Goal: Task Accomplishment & Management: Manage account settings

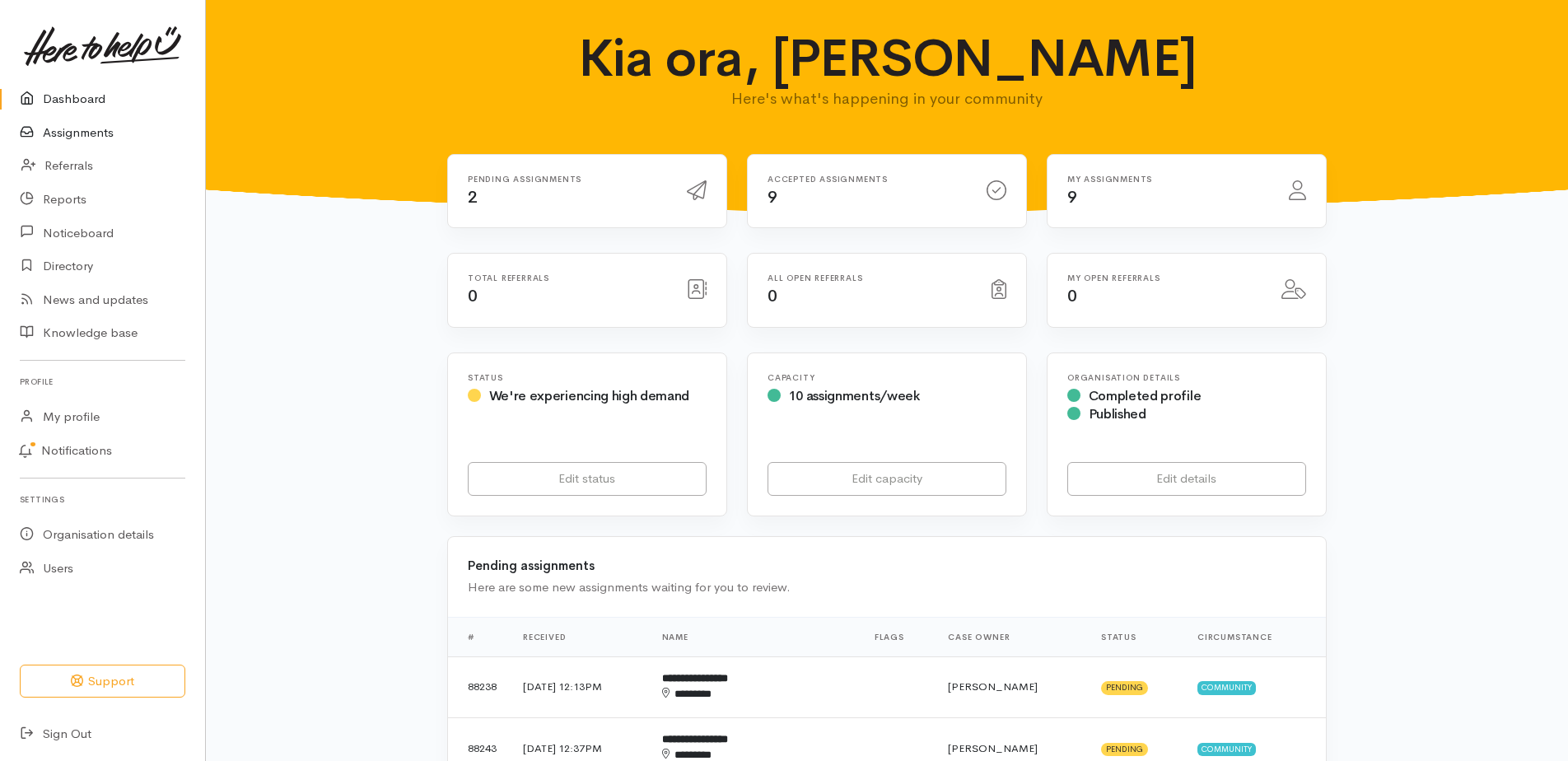
click at [74, 141] on link "Assignments" at bounding box center [103, 133] width 205 height 34
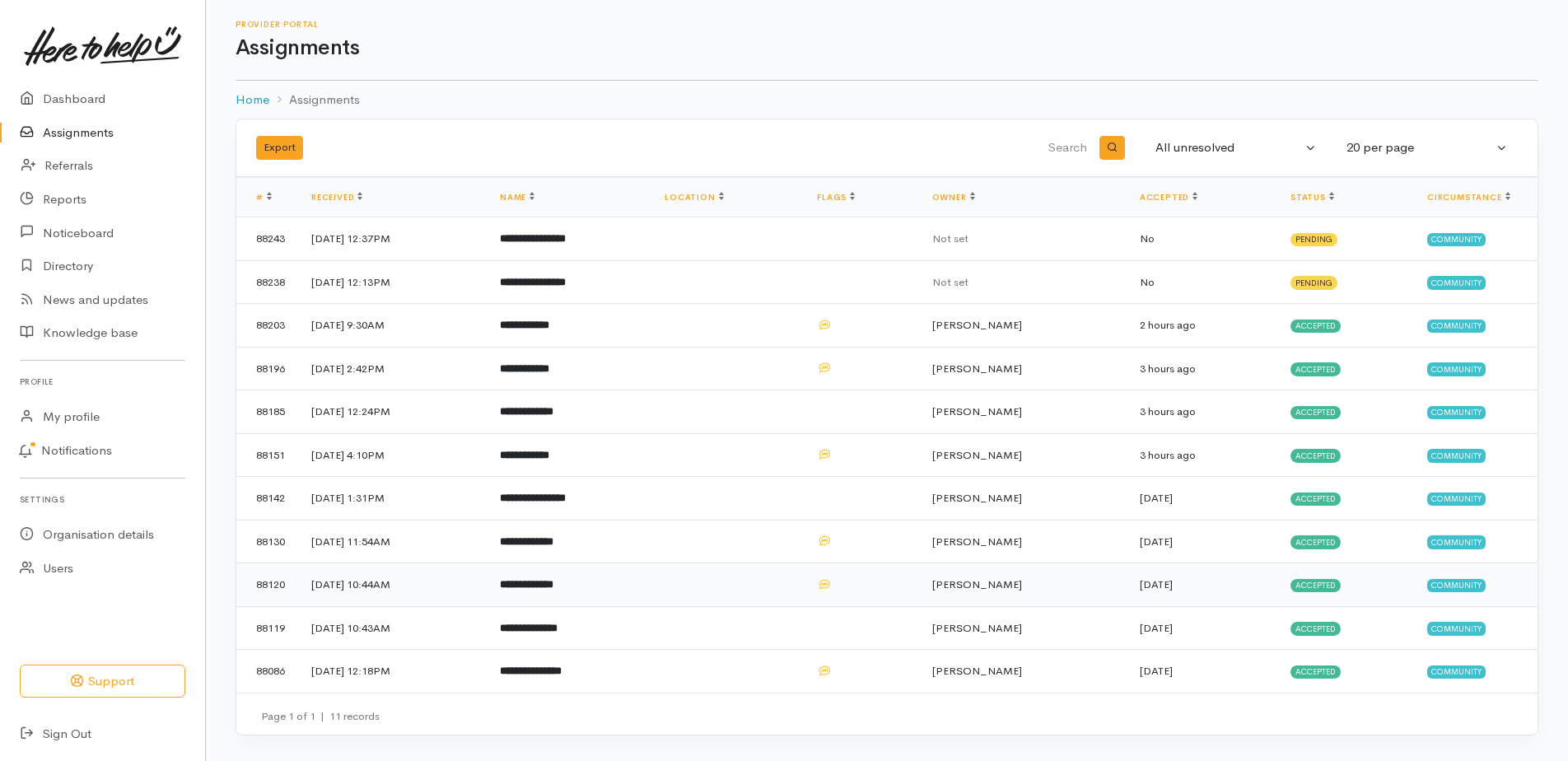
click at [553, 590] on b "**********" at bounding box center [526, 584] width 53 height 10
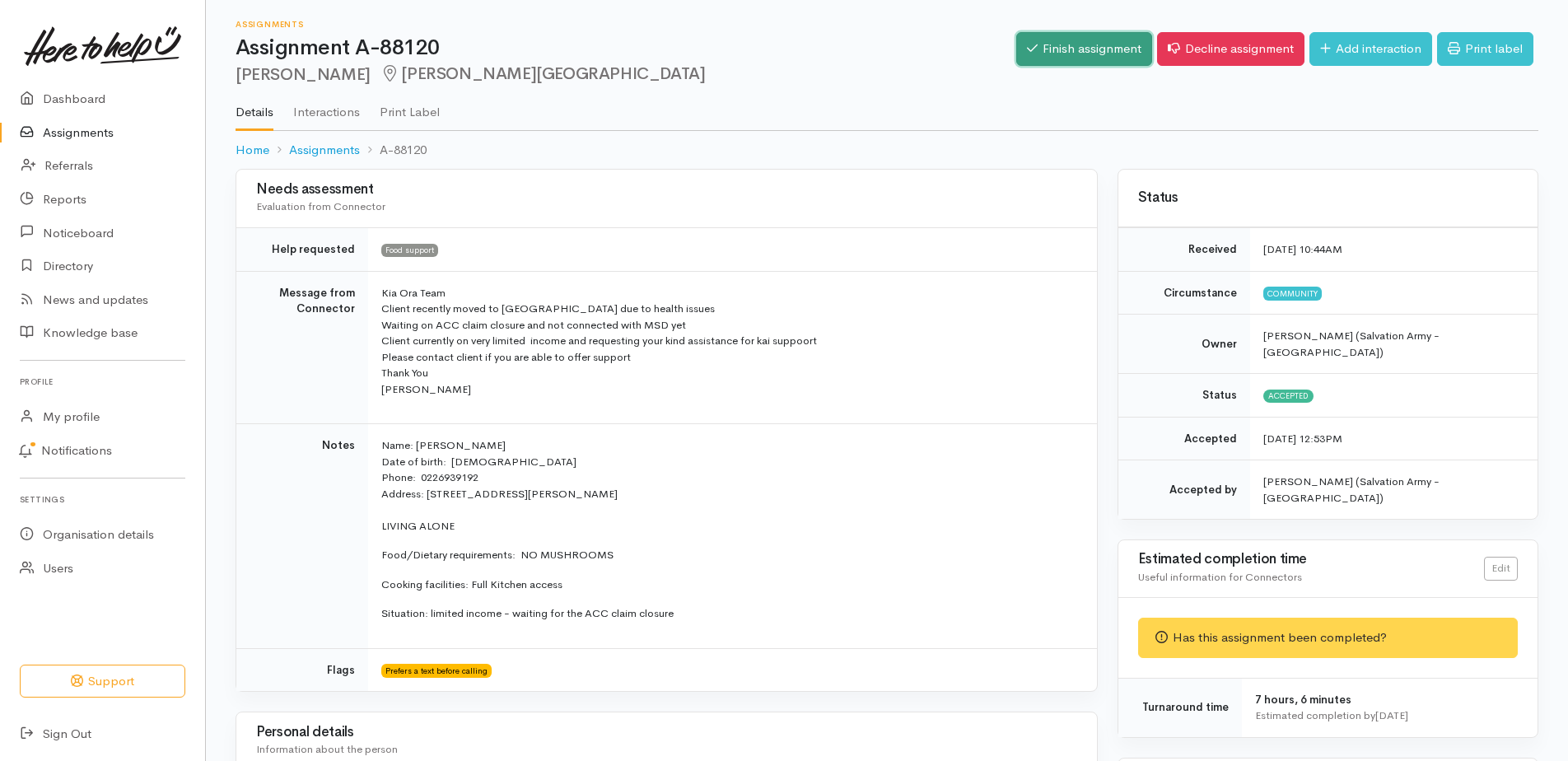
click at [1016, 53] on link "Finish assignment" at bounding box center [1085, 49] width 136 height 34
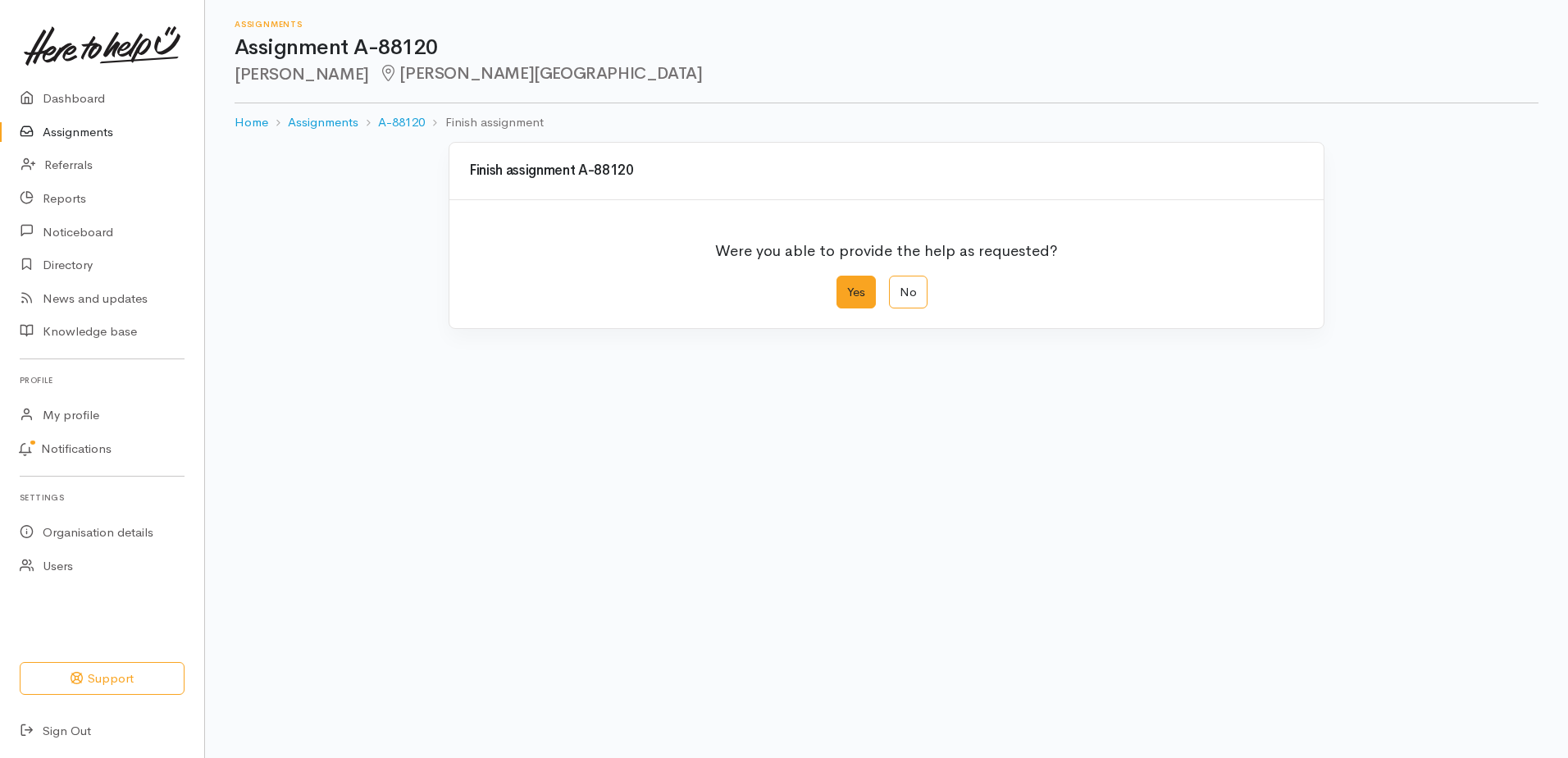
click at [845, 310] on label "Yes" at bounding box center [856, 292] width 39 height 33
click at [845, 286] on input "Yes" at bounding box center [841, 280] width 10 height 10
radio input "true"
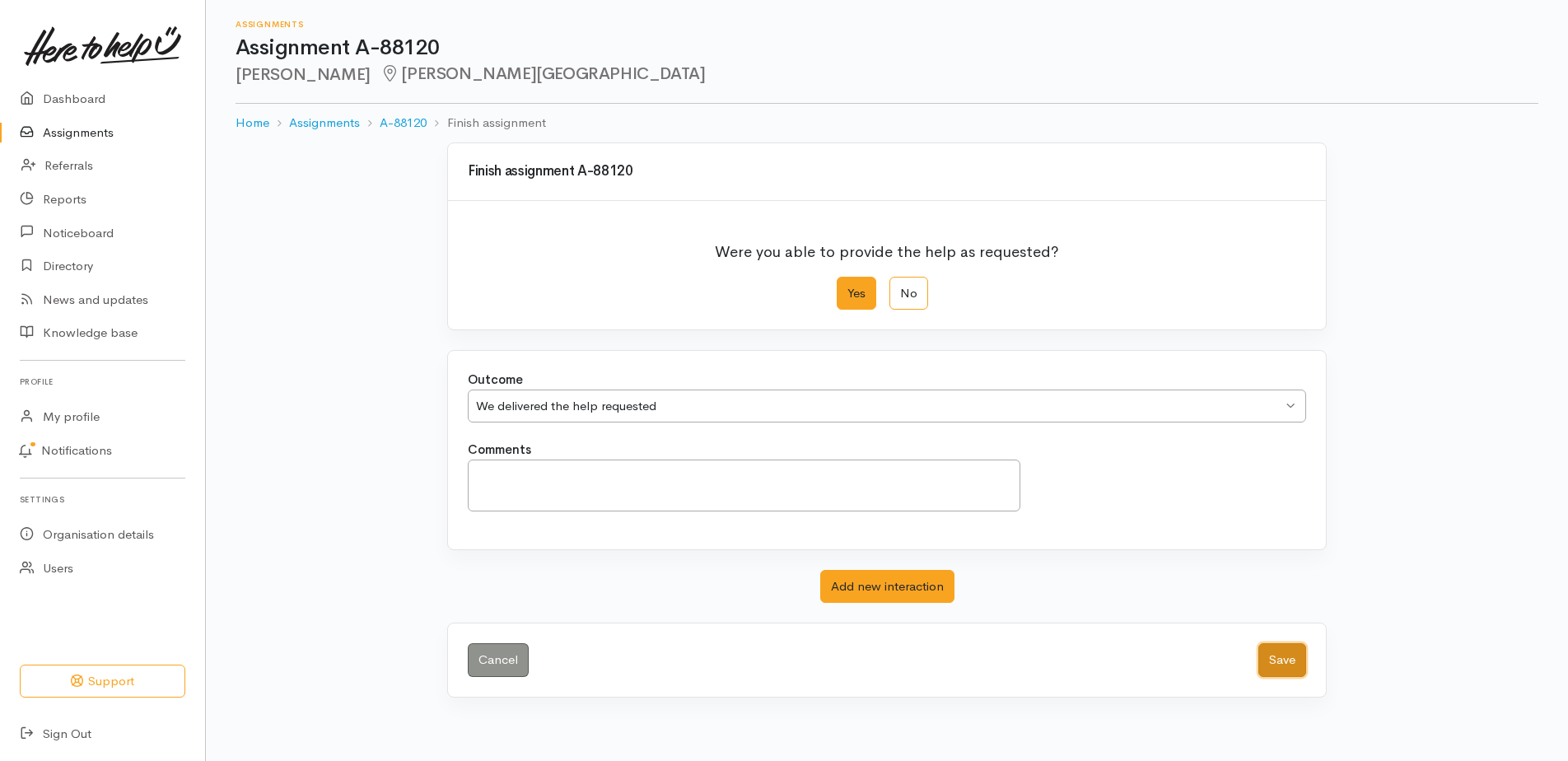
click at [1276, 677] on button "Save" at bounding box center [1281, 660] width 48 height 34
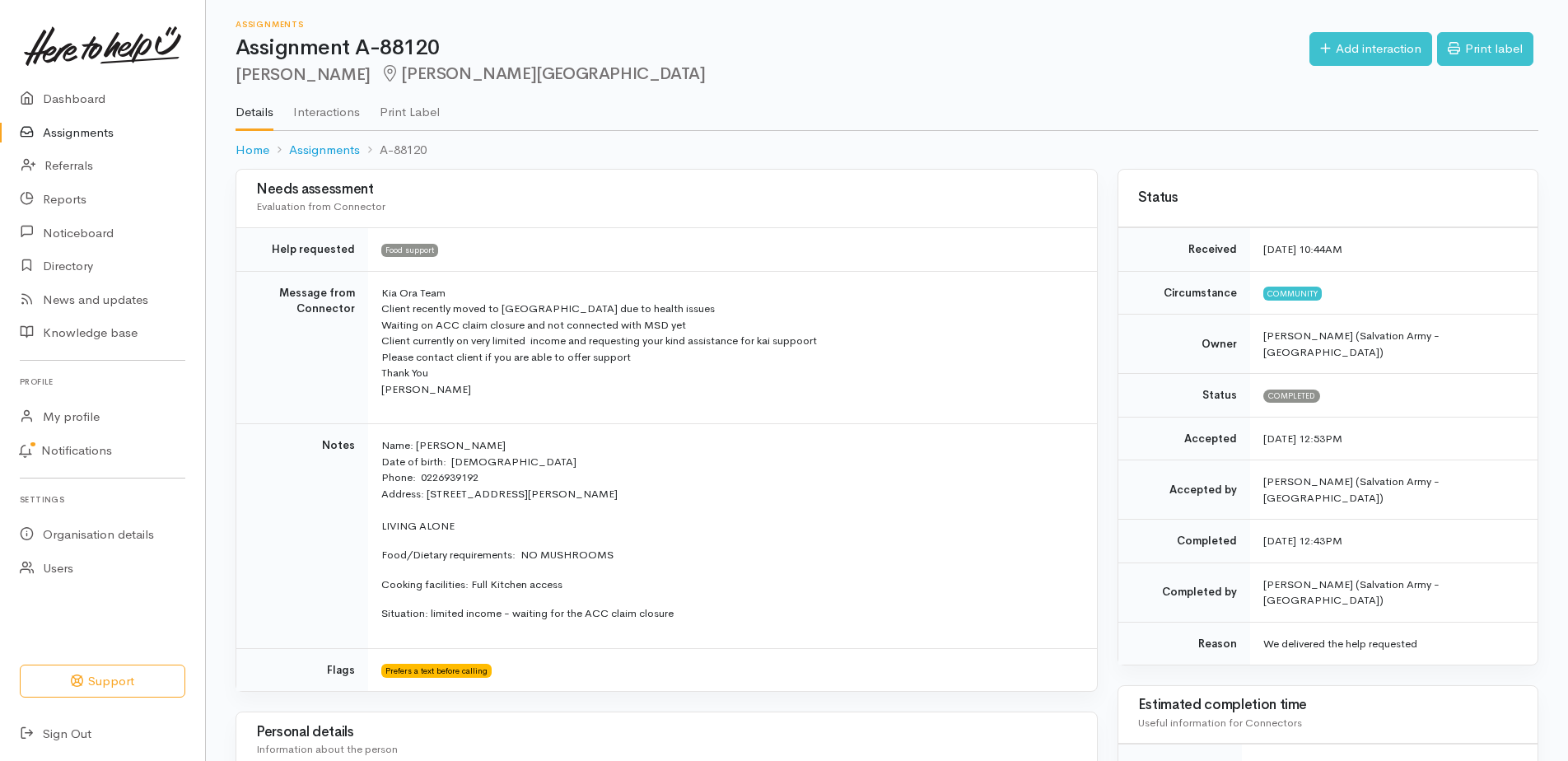
click at [96, 141] on link "Assignments" at bounding box center [103, 133] width 205 height 34
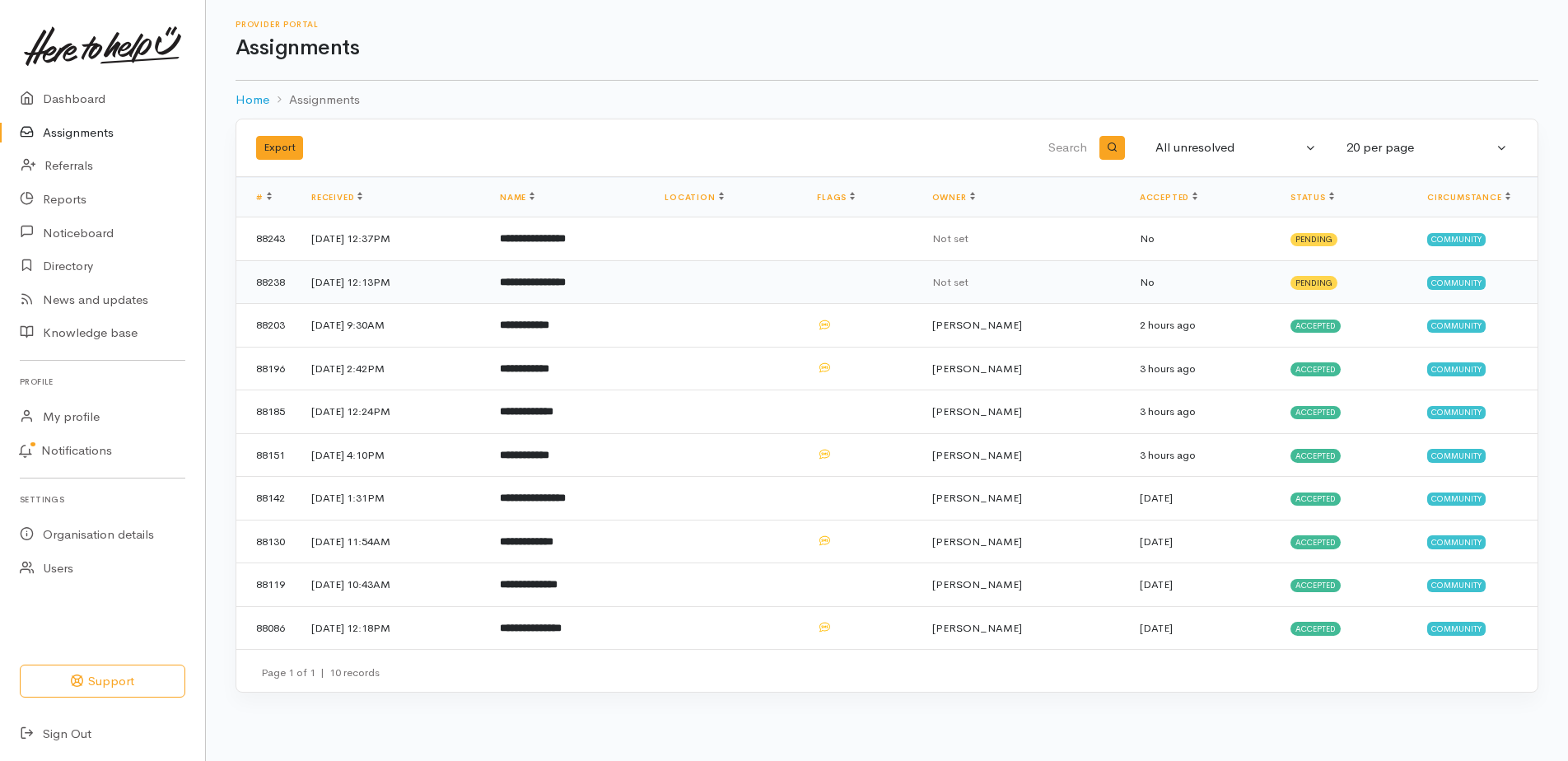
click at [564, 288] on b "**********" at bounding box center [533, 281] width 66 height 10
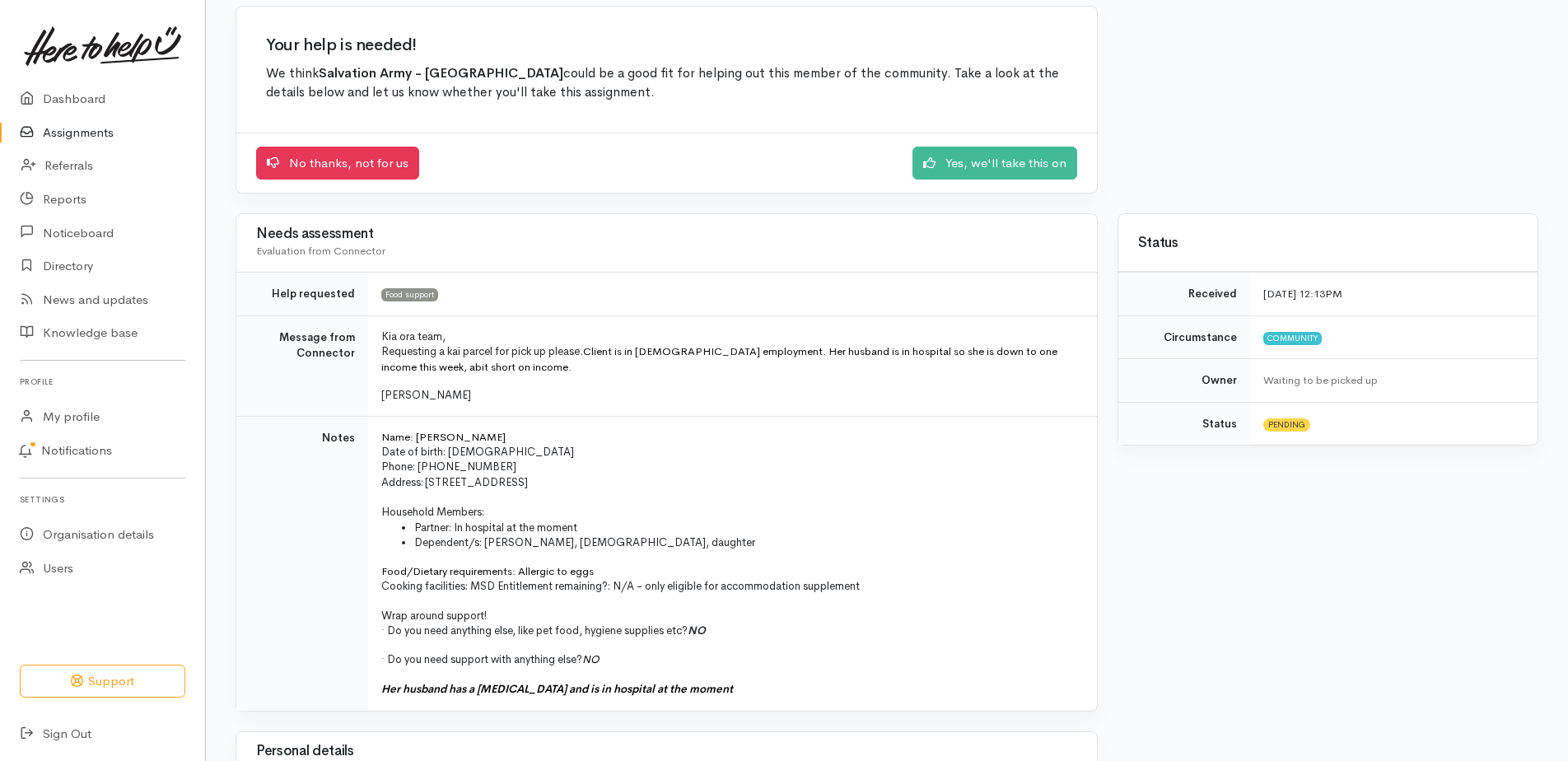
scroll to position [164, 0]
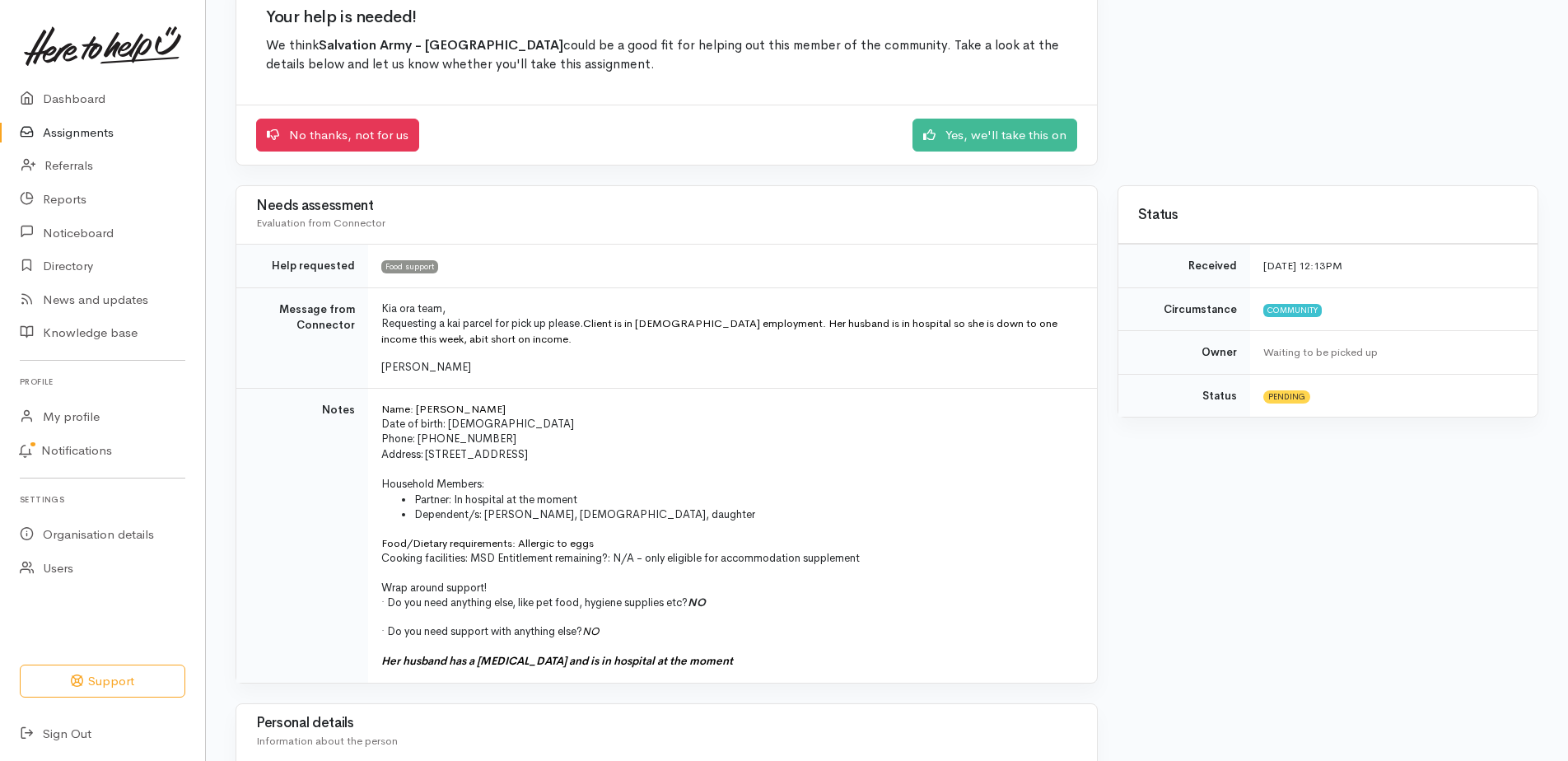
click at [49, 142] on link "Assignments" at bounding box center [103, 133] width 205 height 34
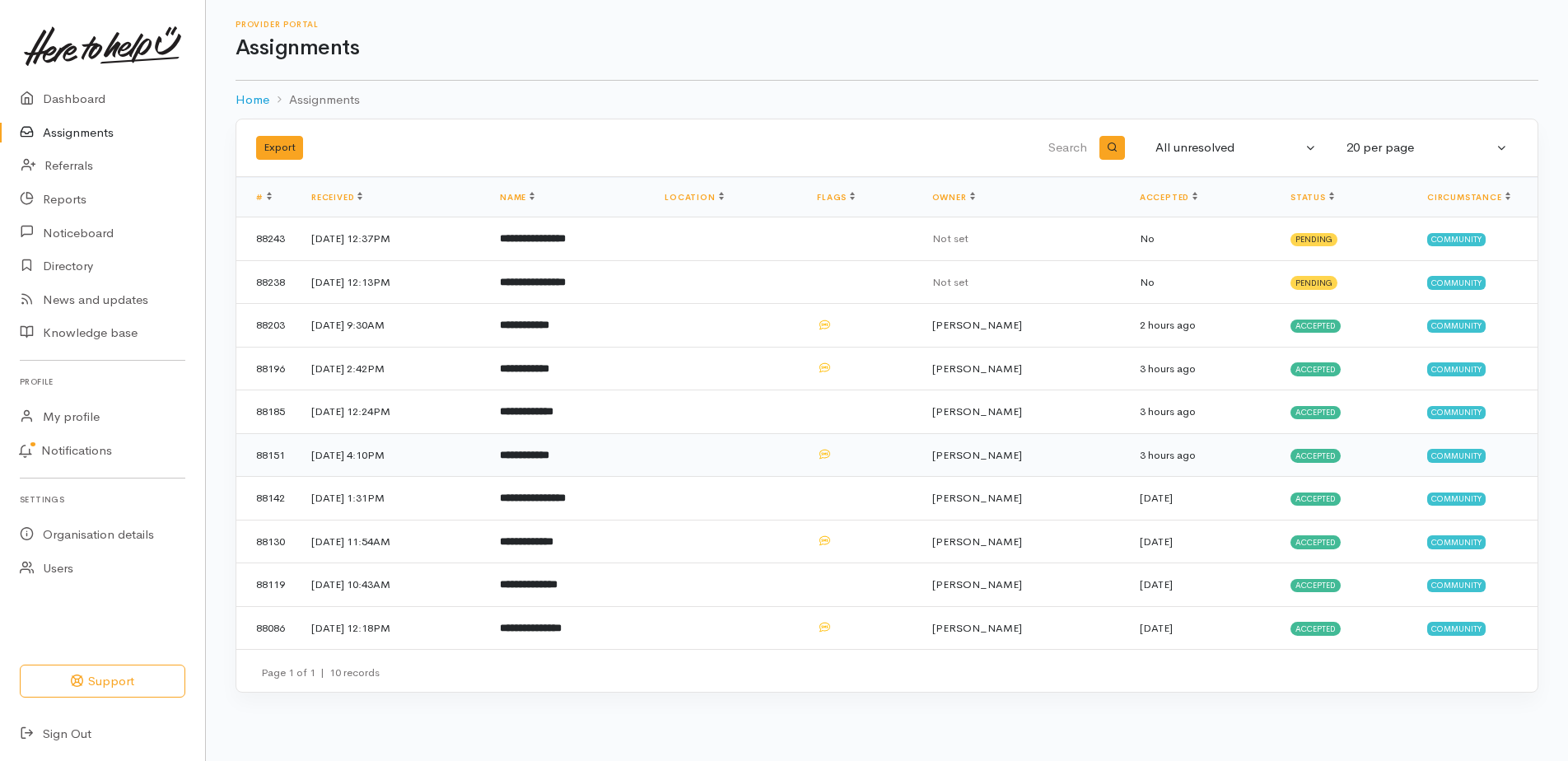
click at [549, 460] on b "**********" at bounding box center [525, 455] width 49 height 10
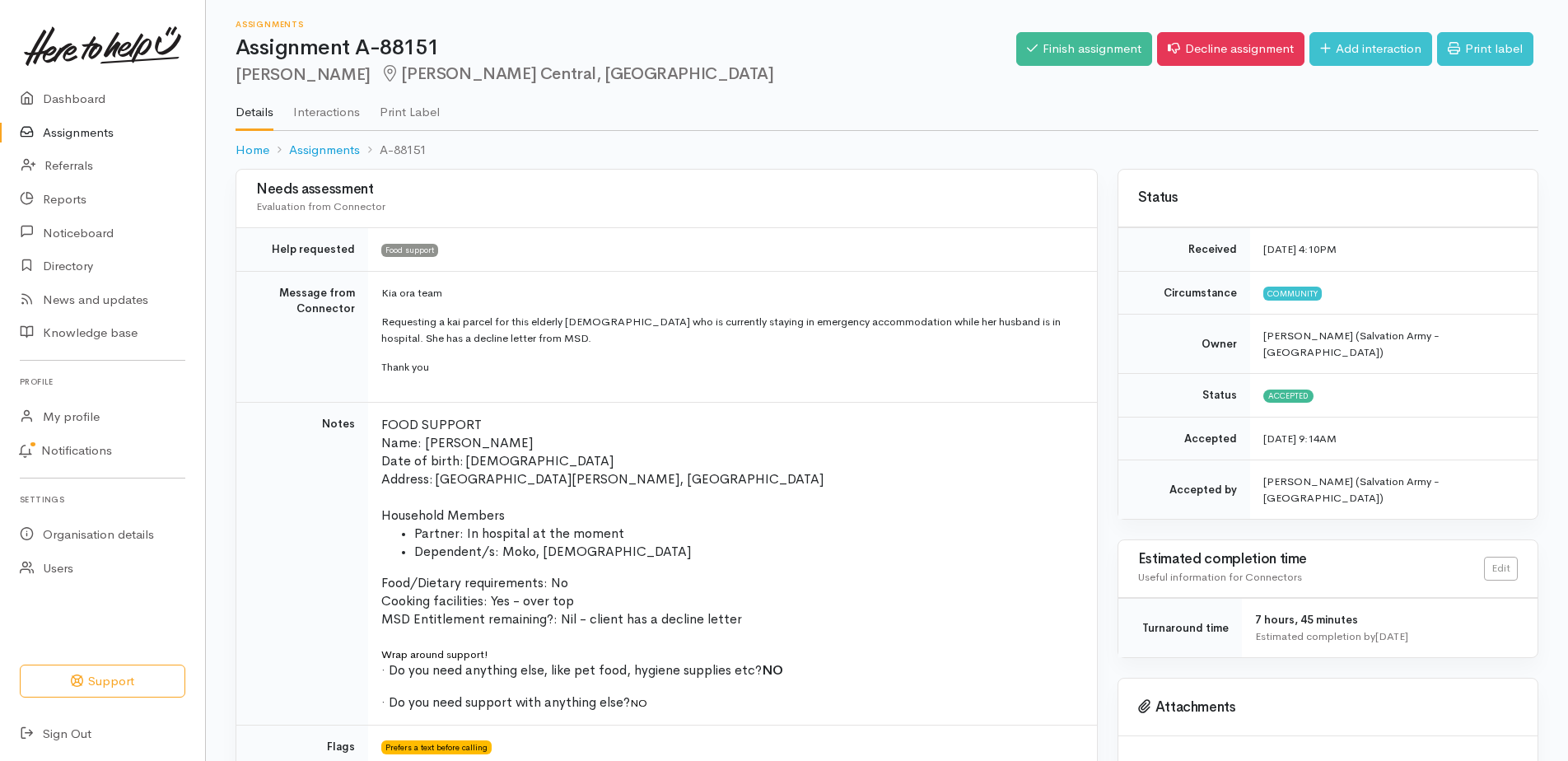
drag, startPoint x: 77, startPoint y: 141, endPoint x: 93, endPoint y: 133, distance: 17.9
click at [77, 141] on link "Assignments" at bounding box center [103, 133] width 205 height 34
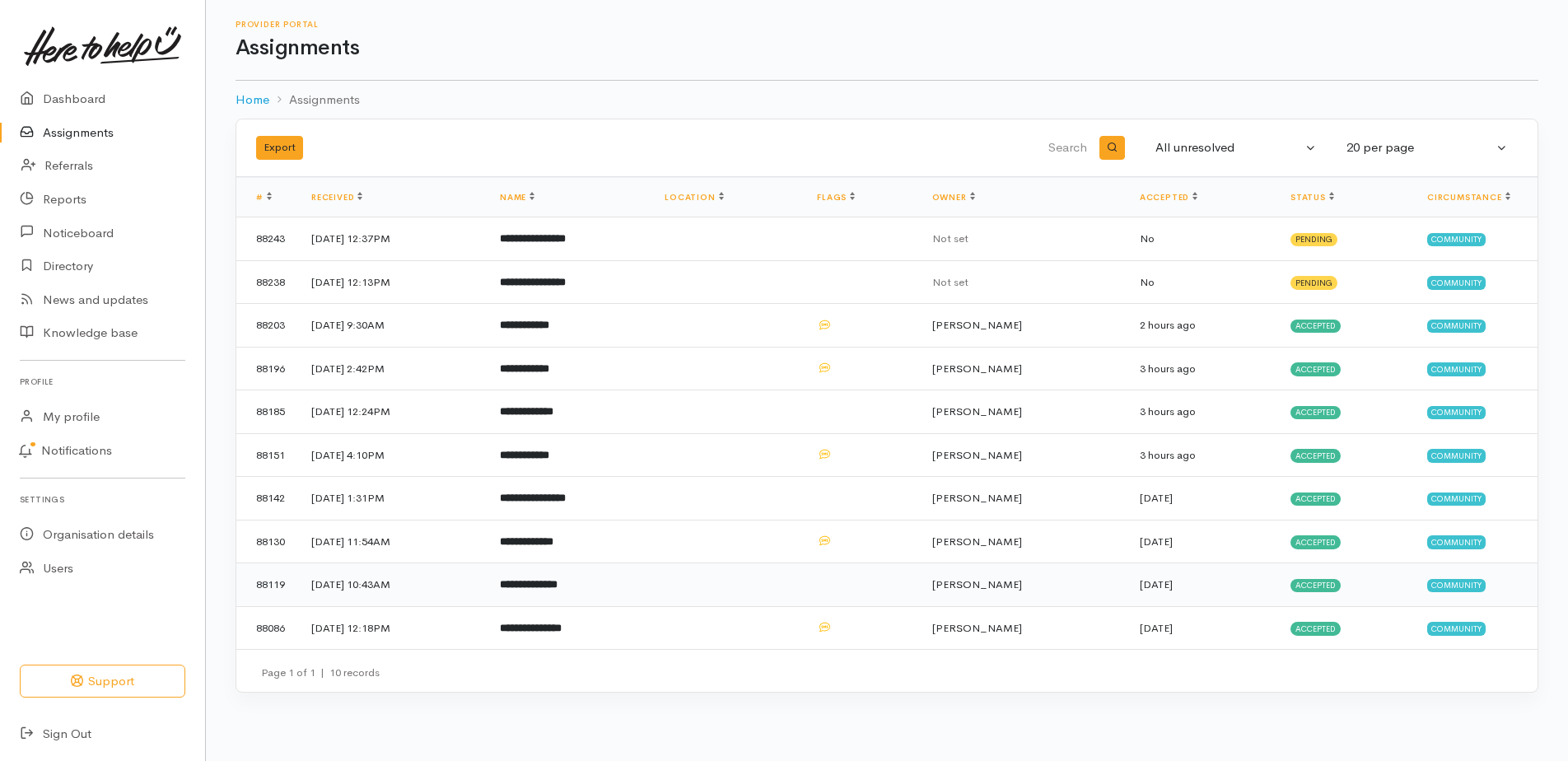
click at [557, 590] on b "**********" at bounding box center [529, 584] width 58 height 10
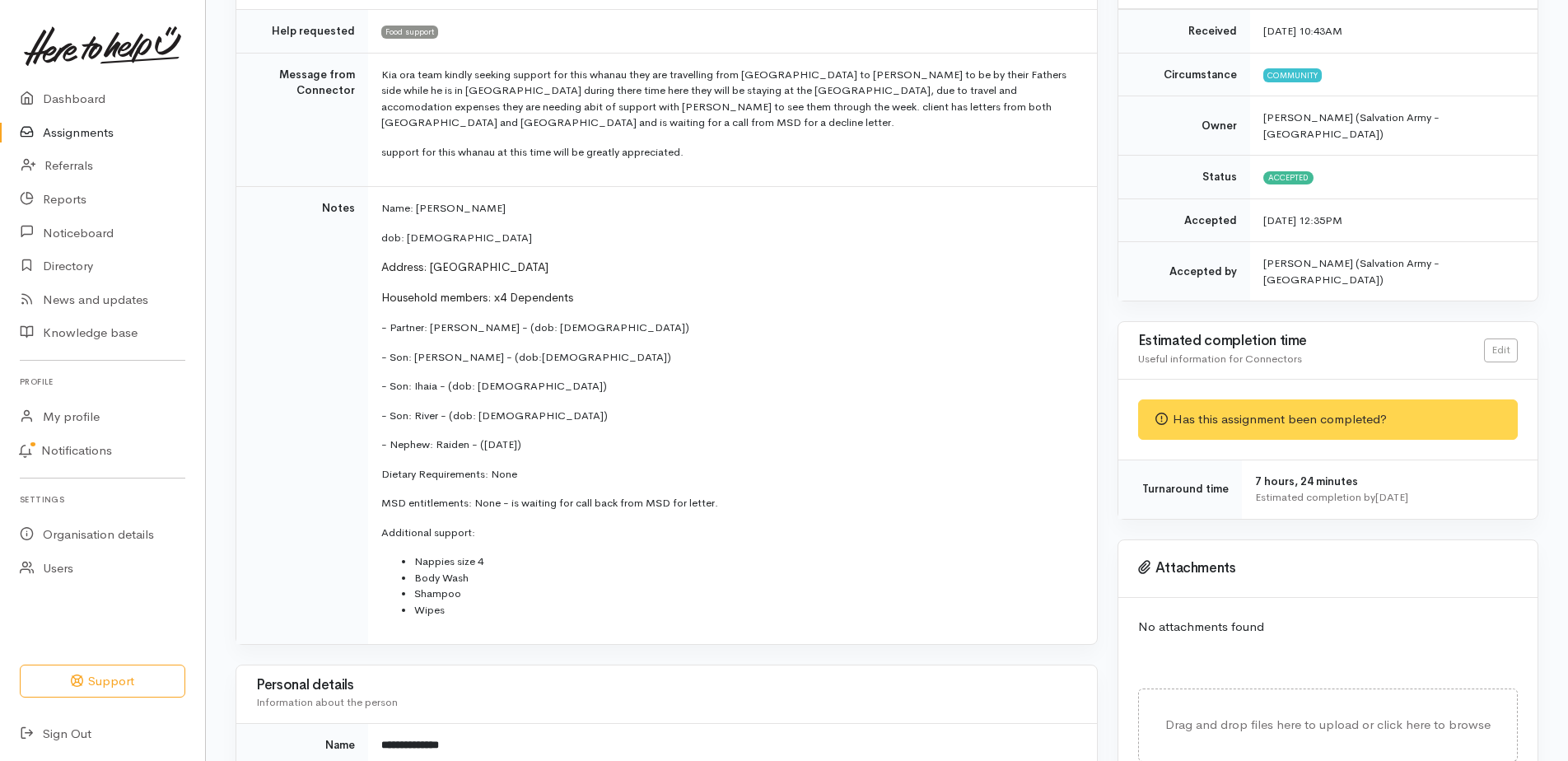
scroll to position [247, 0]
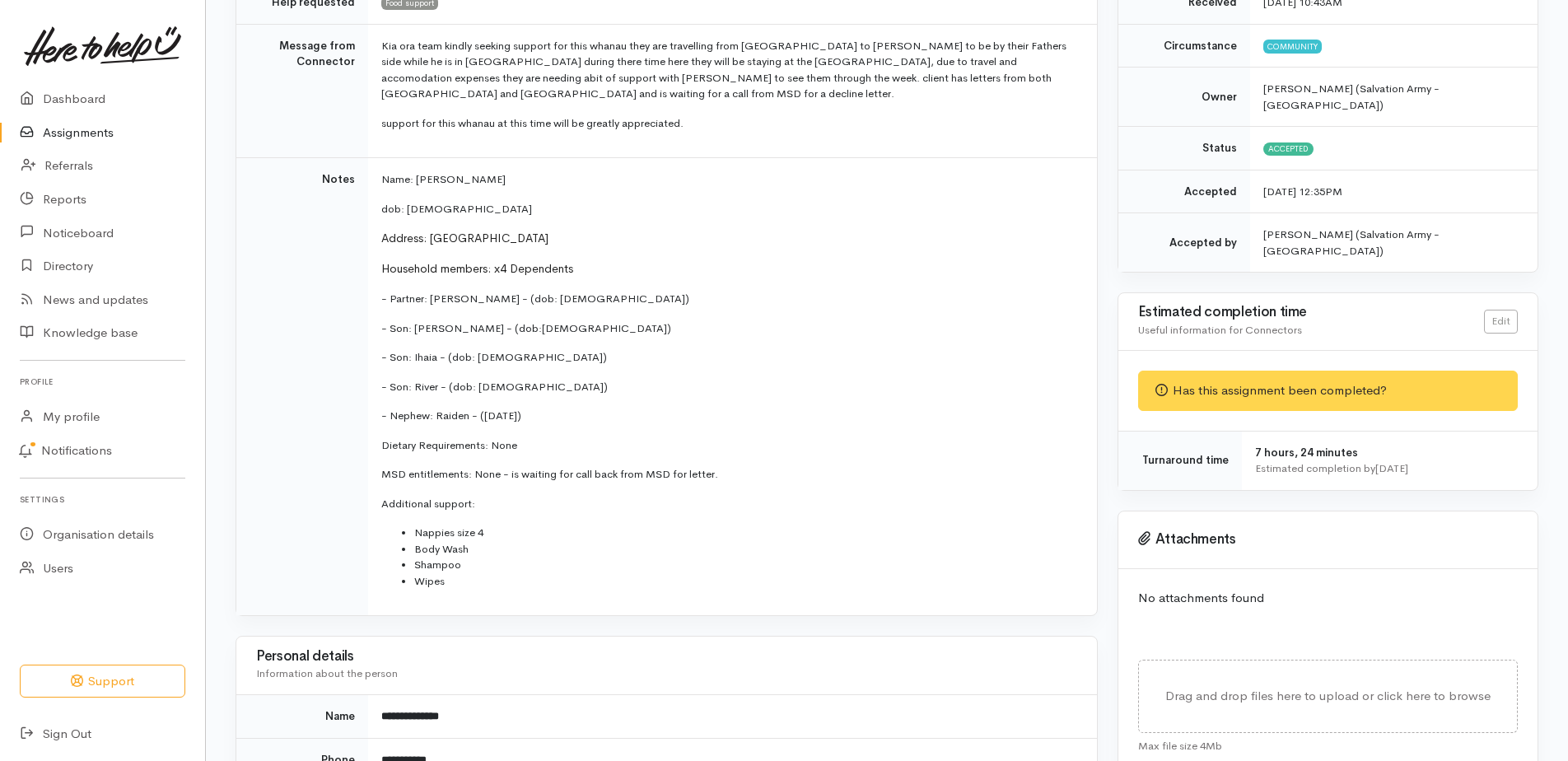
click at [69, 148] on link "Assignments" at bounding box center [103, 133] width 205 height 34
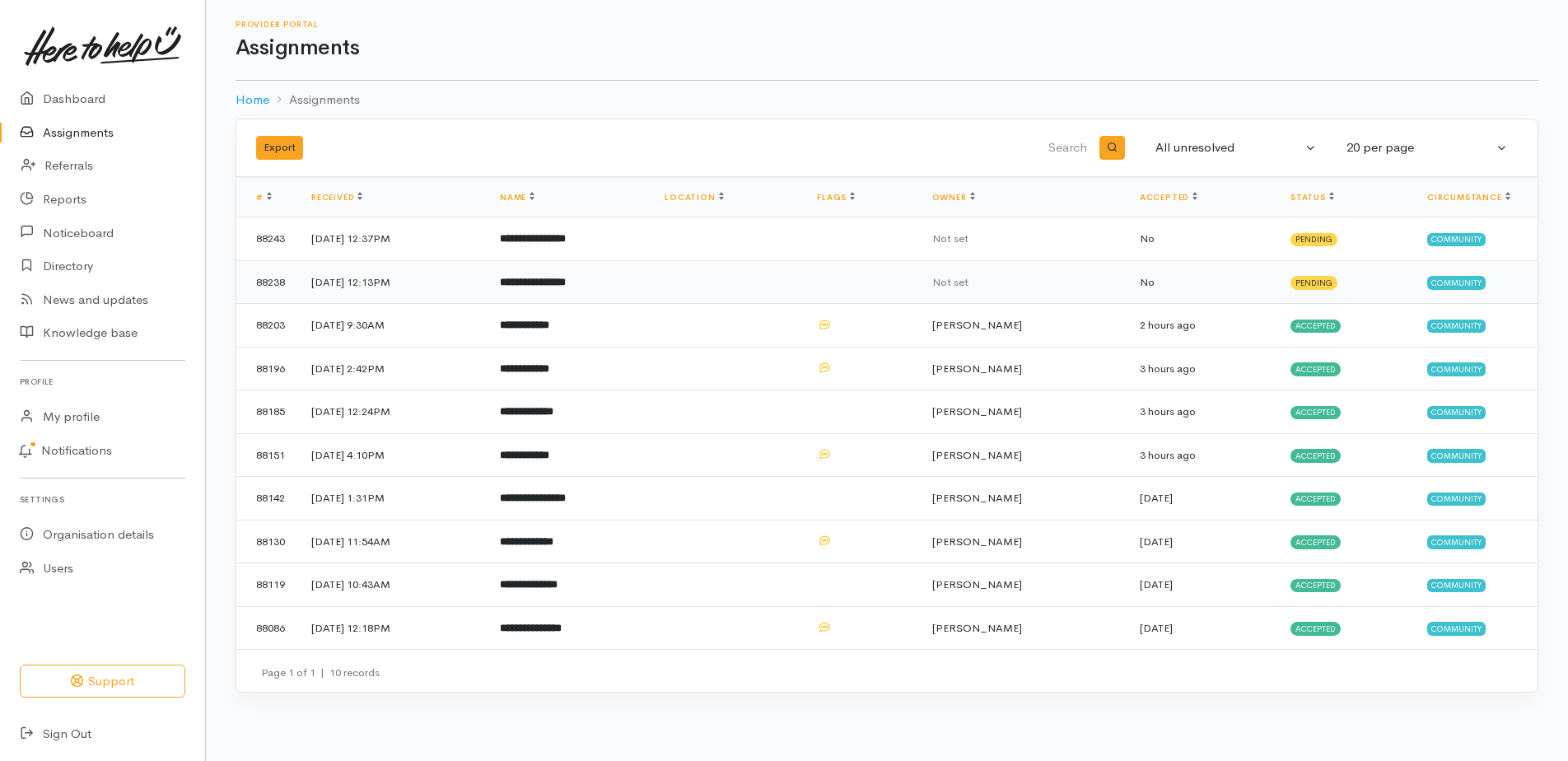
click at [566, 288] on b "**********" at bounding box center [533, 281] width 66 height 10
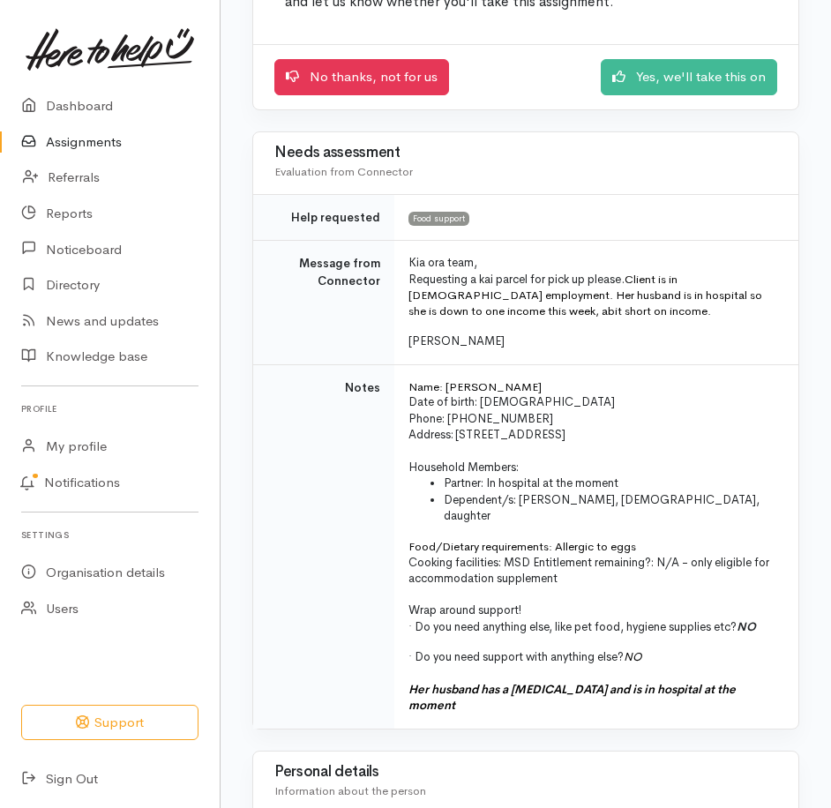
scroll to position [353, 0]
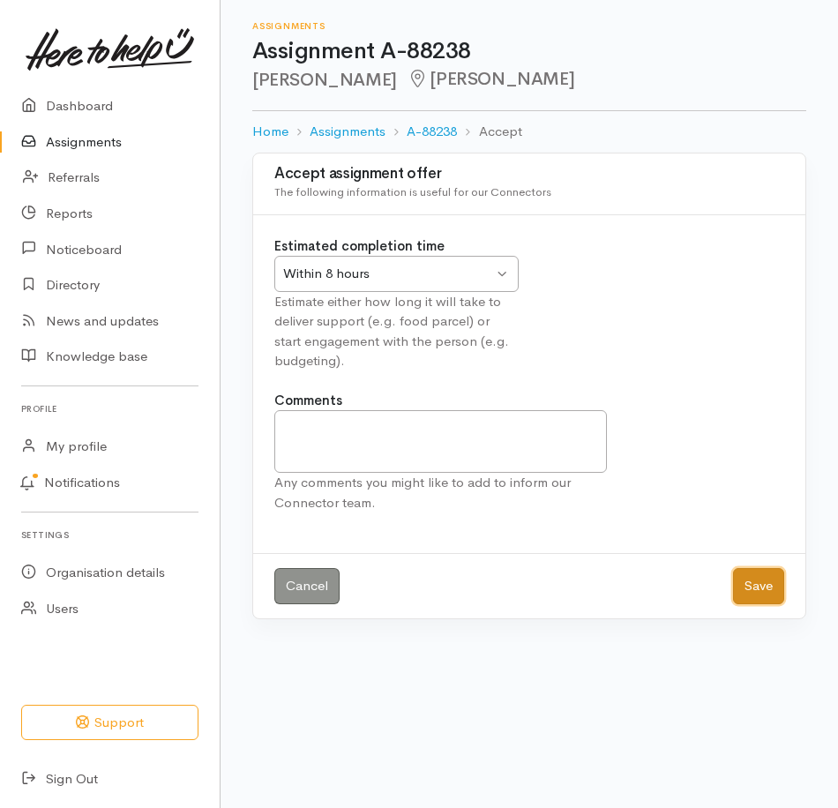
click at [738, 604] on button "Save" at bounding box center [758, 586] width 51 height 36
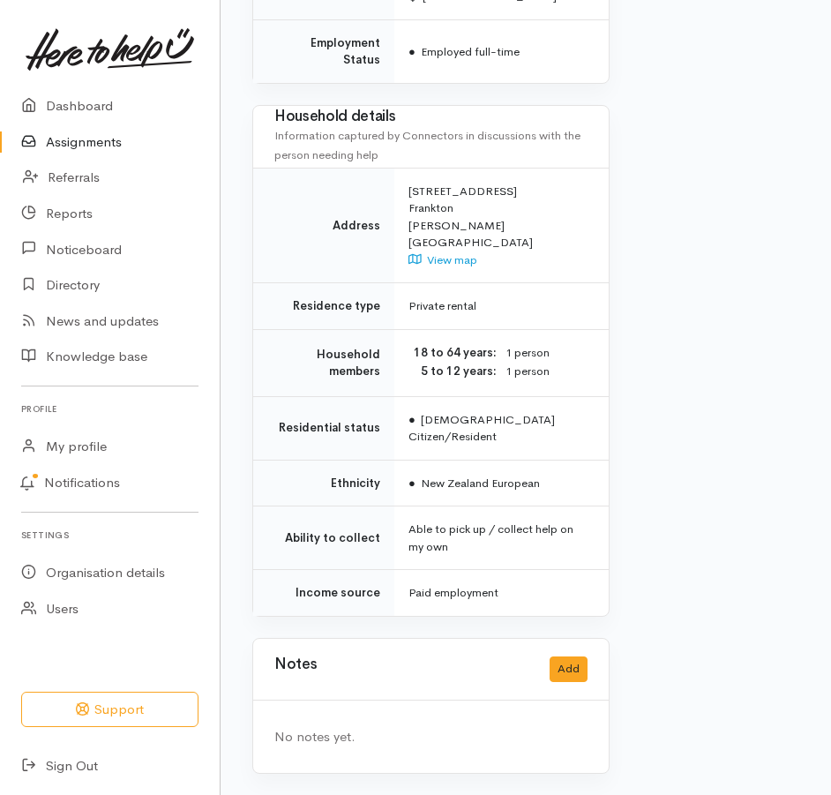
scroll to position [1467, 0]
click at [570, 656] on button "Add" at bounding box center [569, 669] width 38 height 26
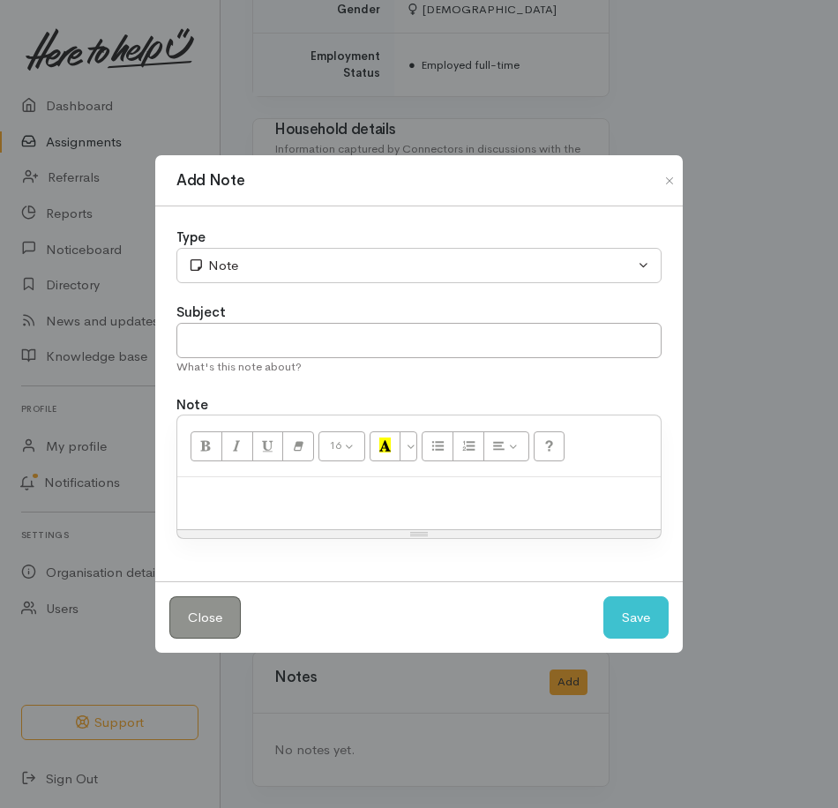
click at [316, 497] on p at bounding box center [419, 496] width 466 height 20
click at [635, 632] on button "Save" at bounding box center [635, 617] width 65 height 43
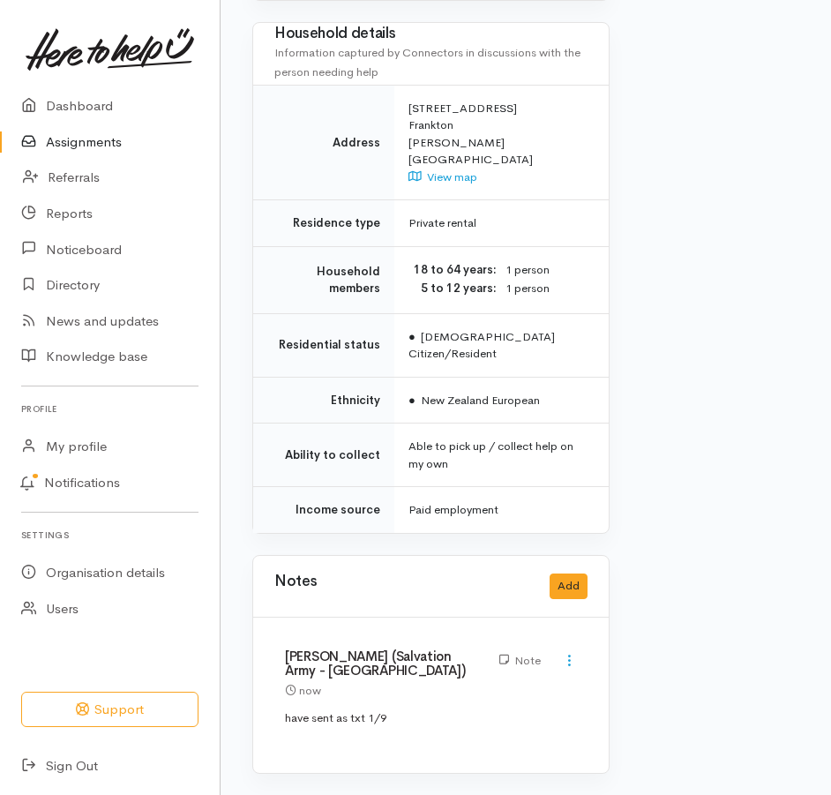
click at [67, 151] on link "Assignments" at bounding box center [110, 142] width 220 height 36
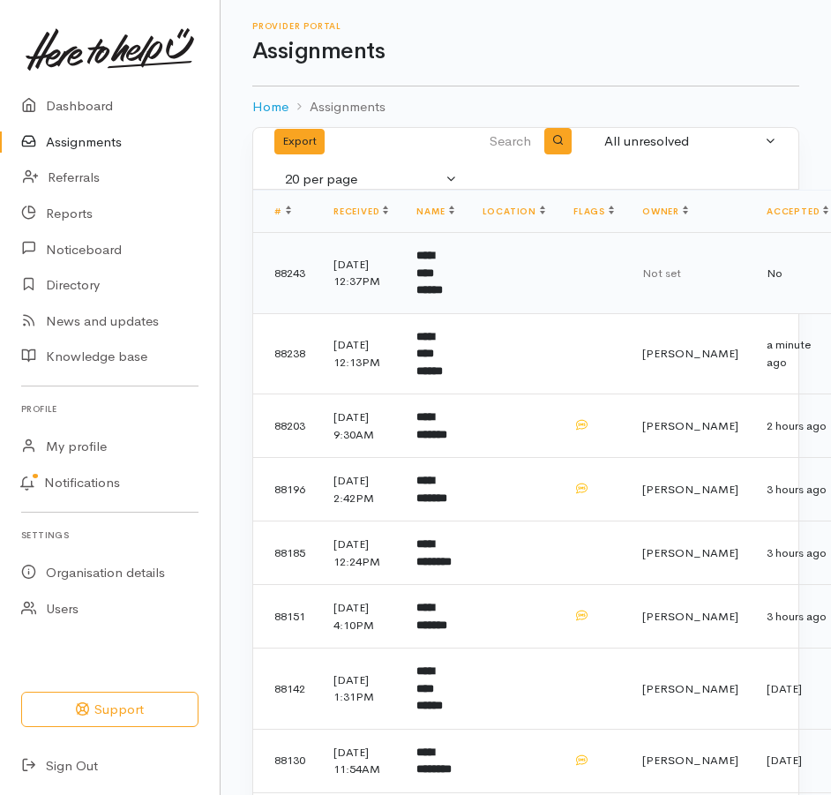
click at [454, 296] on td "**********" at bounding box center [434, 273] width 65 height 81
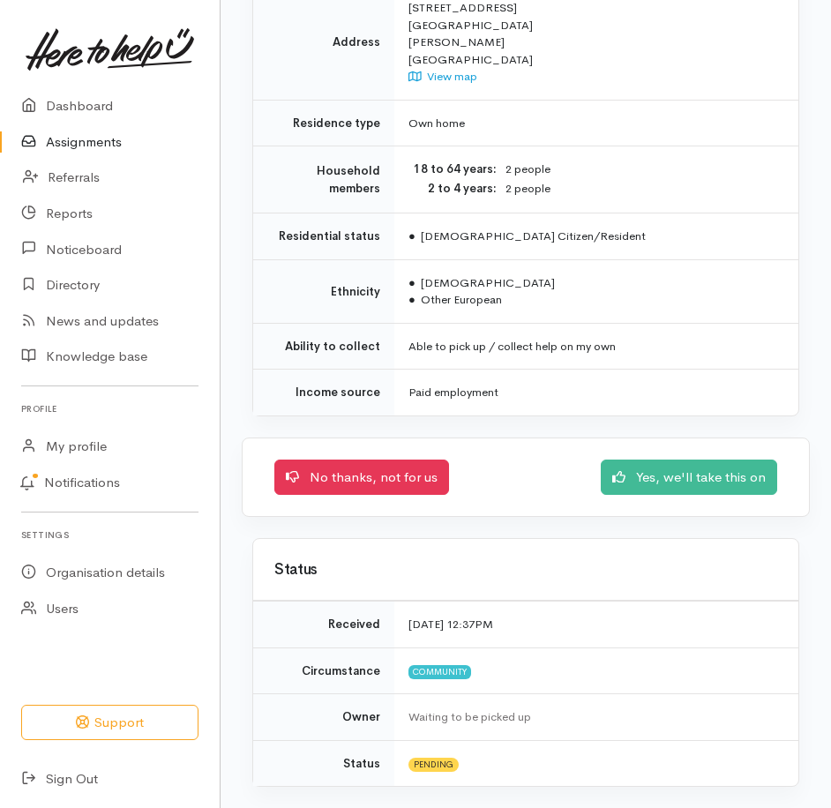
scroll to position [1844, 0]
click at [656, 457] on link "Yes, we'll take this on" at bounding box center [689, 475] width 176 height 36
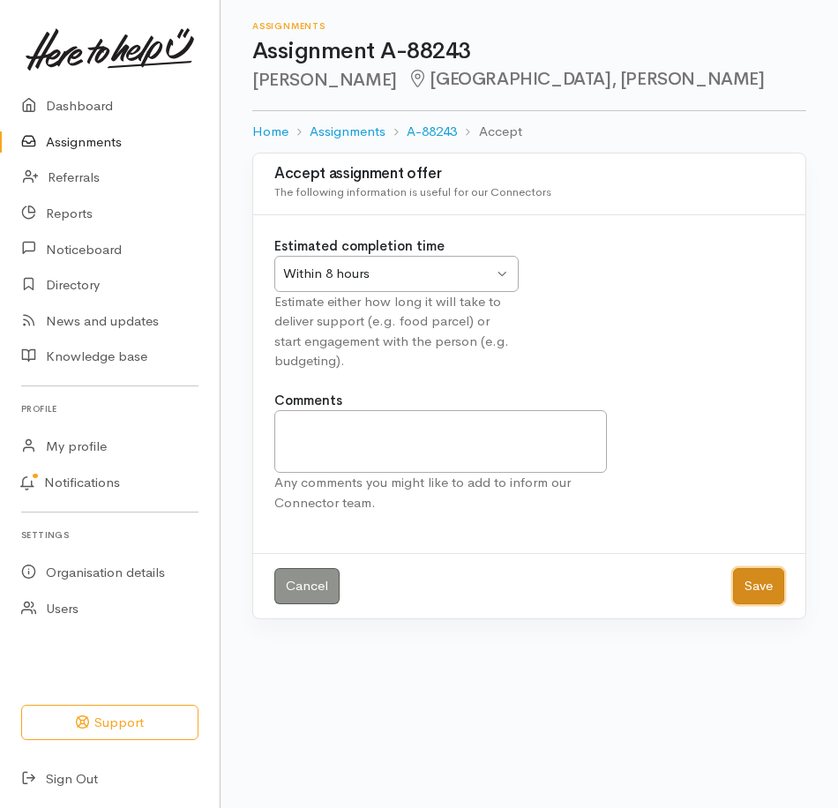
click at [764, 604] on button "Save" at bounding box center [758, 586] width 51 height 36
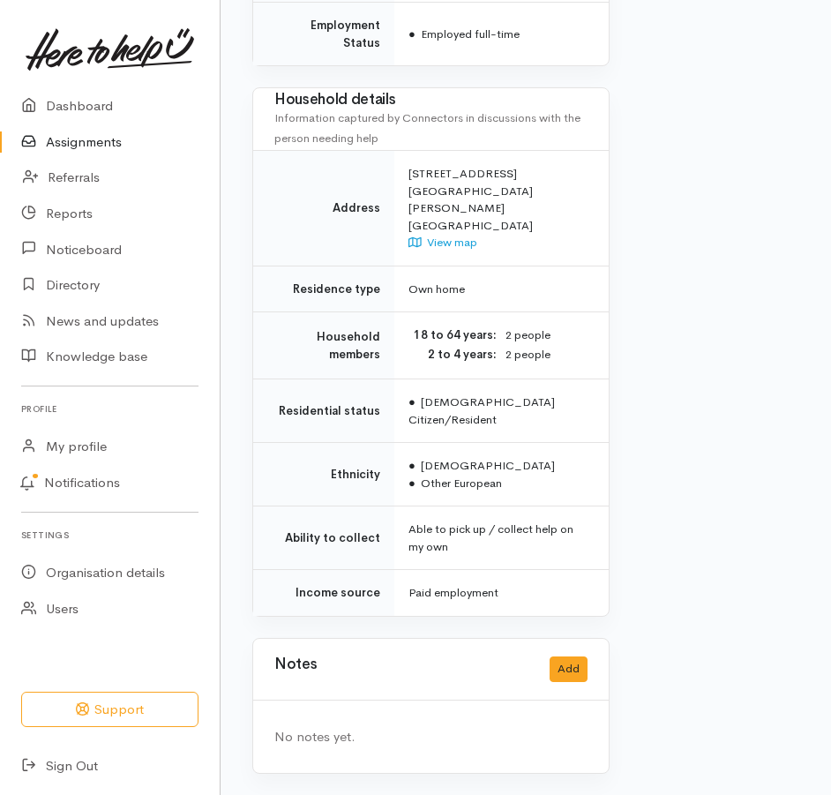
scroll to position [1752, 0]
click at [573, 659] on button "Add" at bounding box center [569, 669] width 38 height 26
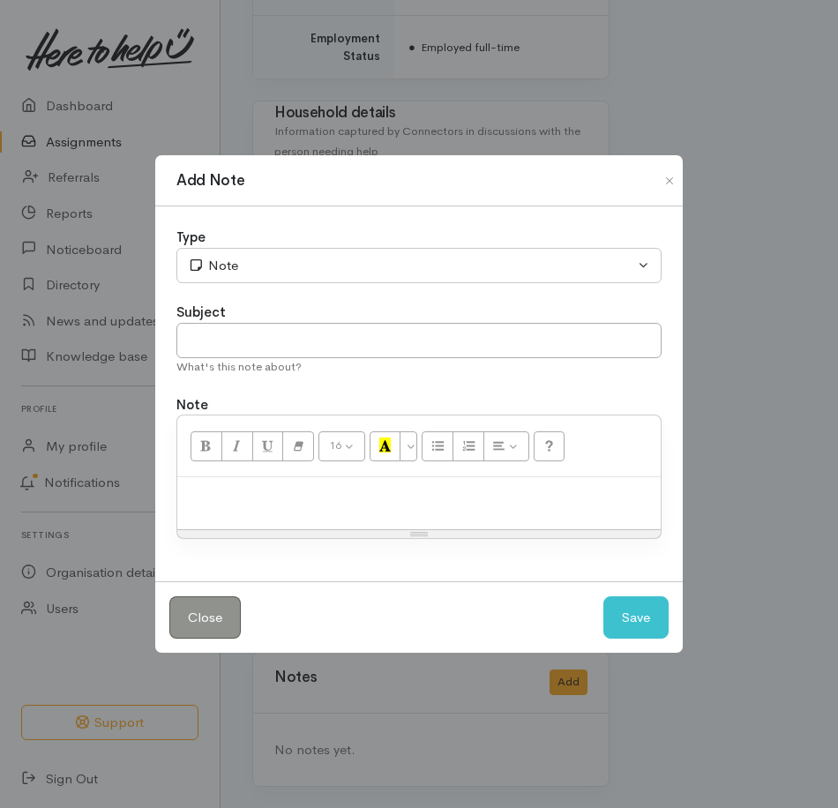
click at [281, 501] on p at bounding box center [419, 496] width 466 height 20
click at [625, 640] on button "Save" at bounding box center [635, 617] width 65 height 43
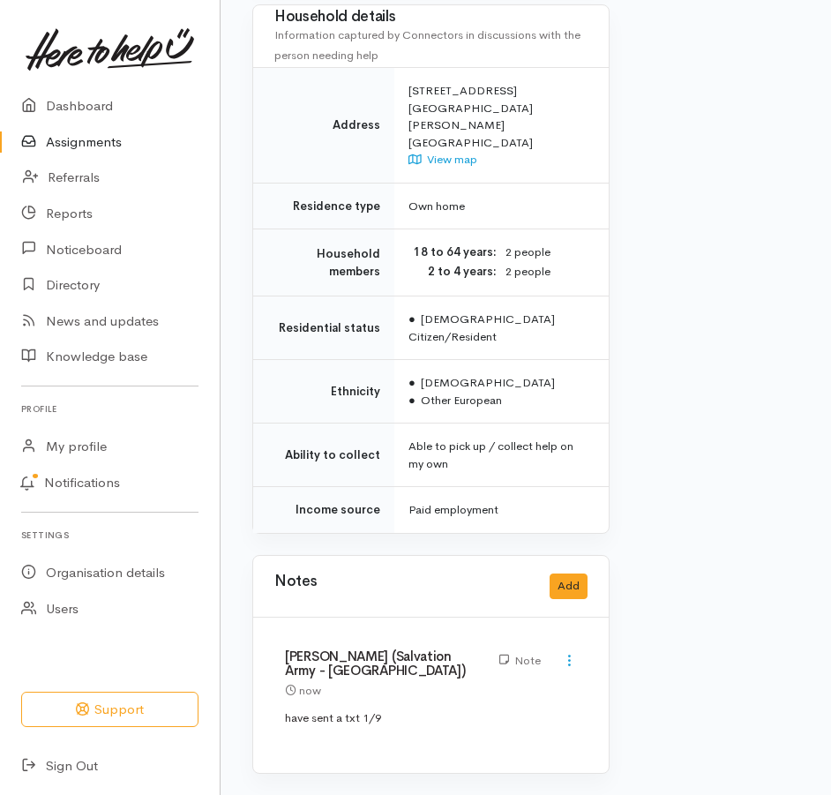
click at [110, 155] on link "Assignments" at bounding box center [110, 142] width 220 height 36
